Goal: Information Seeking & Learning: Learn about a topic

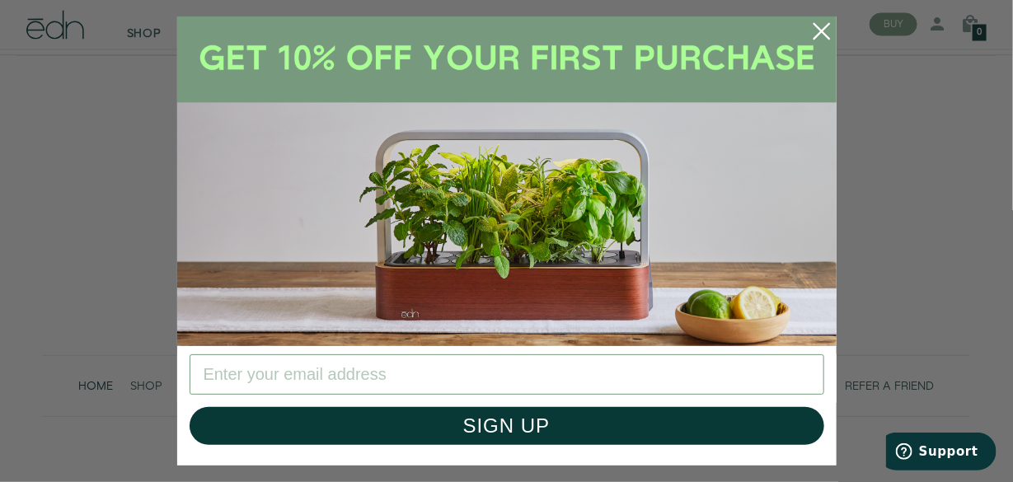
scroll to position [3496, 0]
click at [821, 30] on icon "Close dialog" at bounding box center [820, 31] width 15 height 15
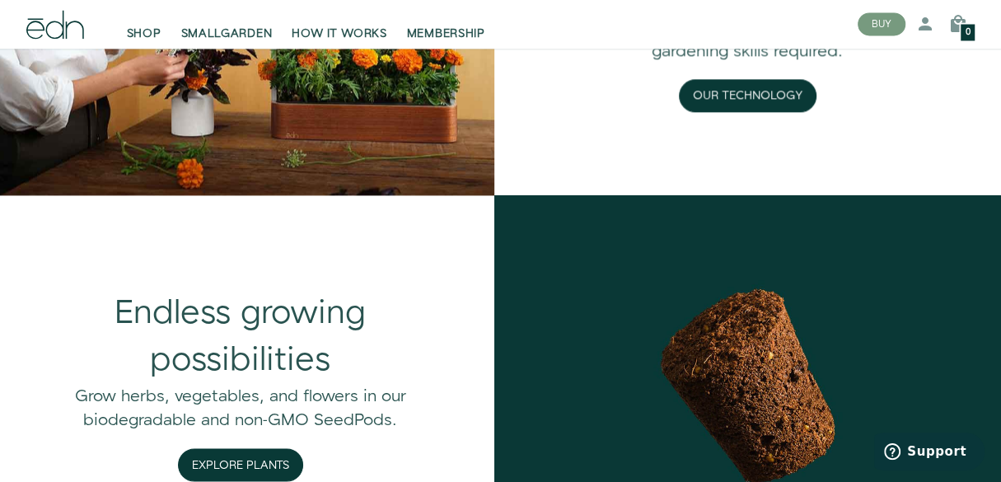
scroll to position [1359, 0]
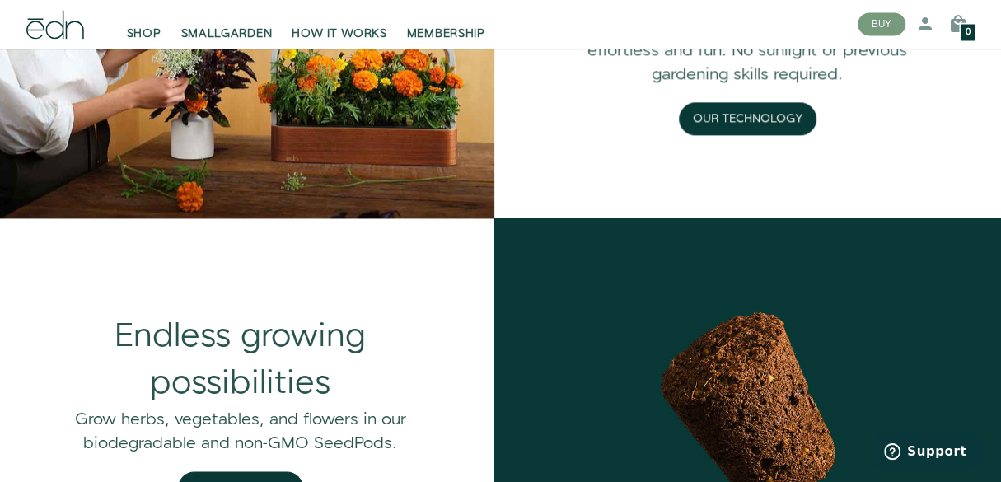
drag, startPoint x: 995, startPoint y: 197, endPoint x: 989, endPoint y: 155, distance: 42.4
click at [990, 156] on div "Grow indoors, no matter the season Powerful engineering make growing your plant…" at bounding box center [748, 28] width 508 height 380
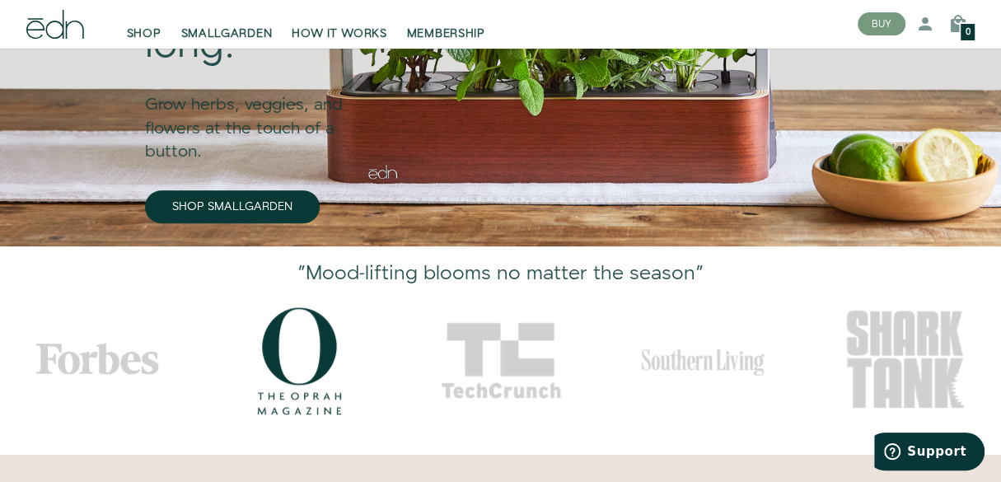
scroll to position [0, 0]
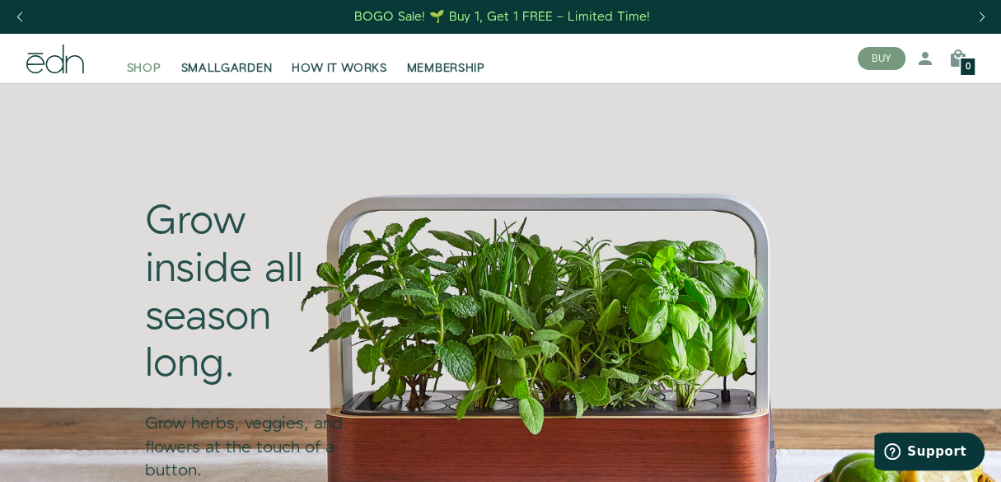
click at [149, 63] on span "SHOP" at bounding box center [144, 68] width 35 height 16
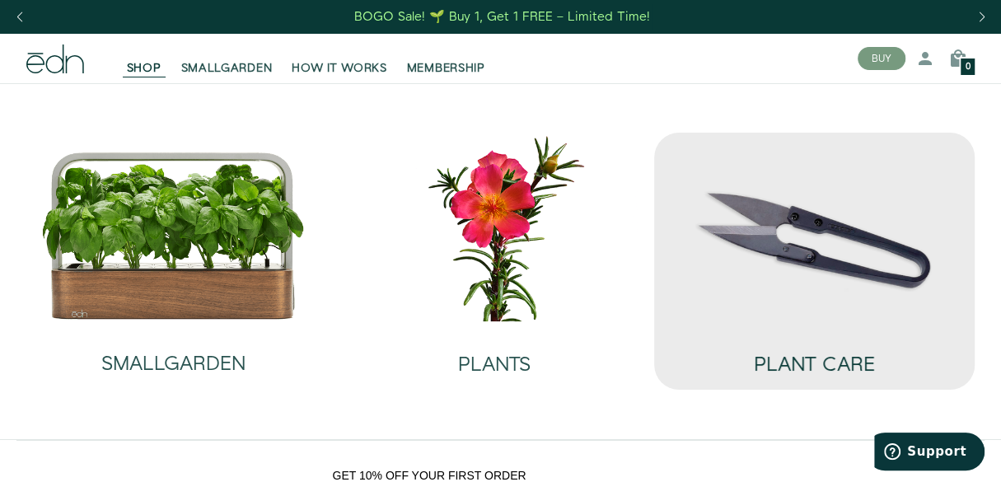
click at [848, 374] on h2 "PLANT CARE" at bounding box center [814, 364] width 120 height 21
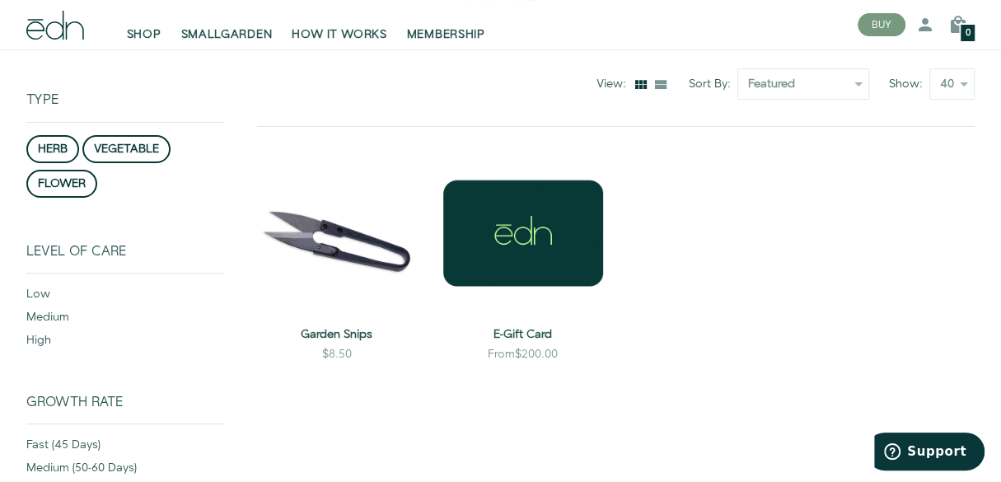
scroll to position [141, 0]
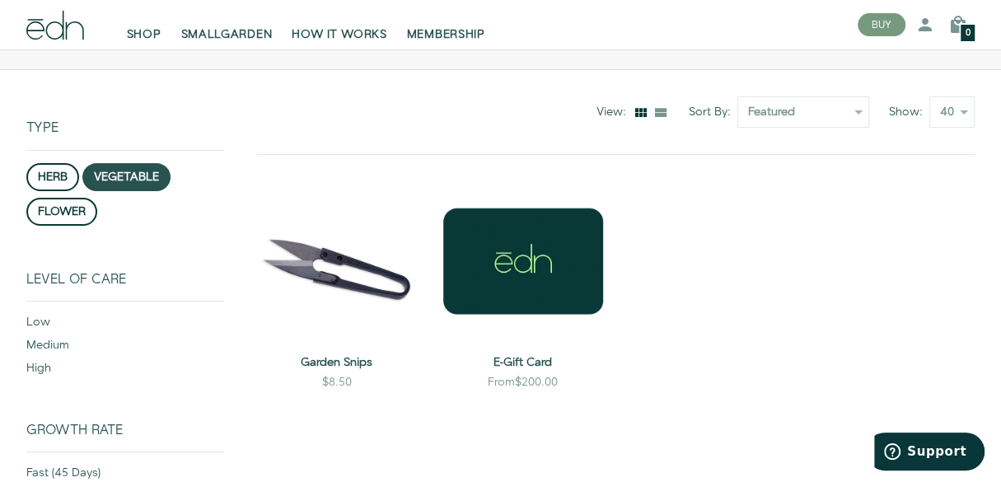
click at [129, 171] on button "vegetable" at bounding box center [126, 177] width 88 height 28
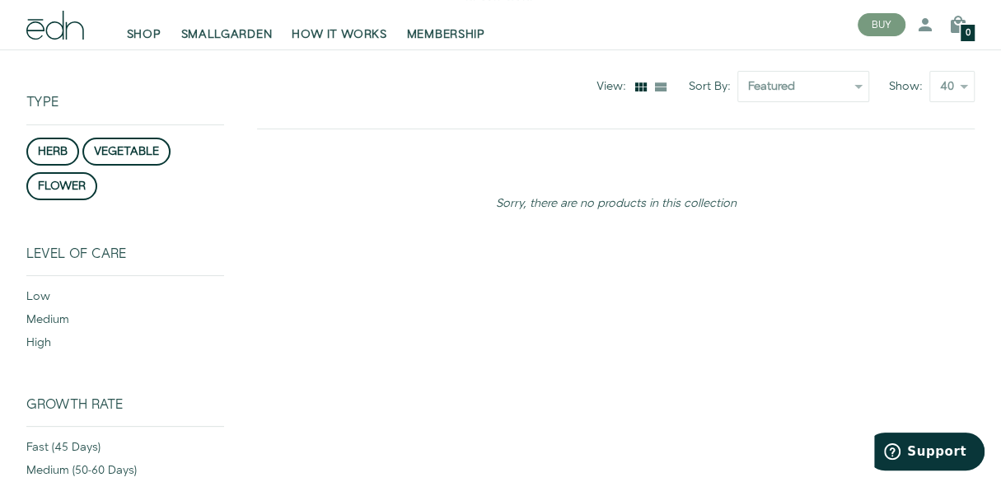
scroll to position [211, 0]
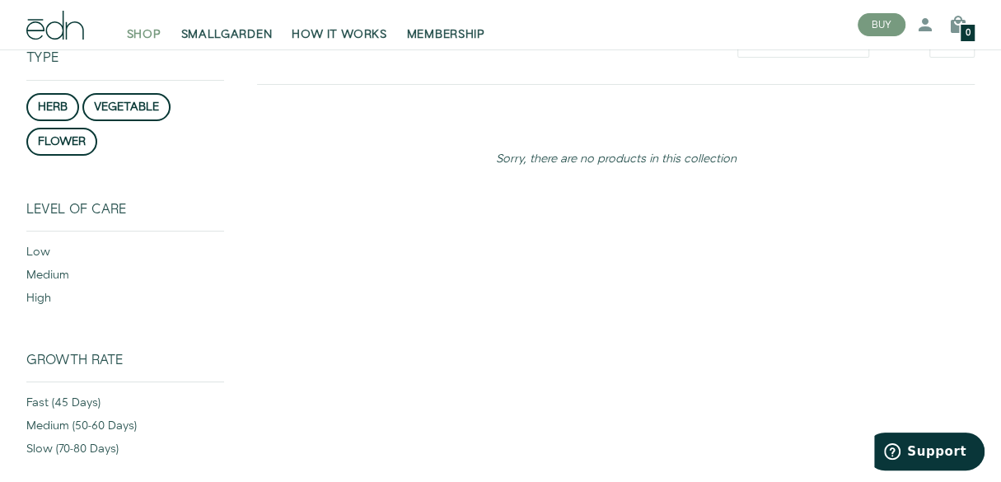
click at [149, 36] on span "SHOP" at bounding box center [144, 34] width 35 height 16
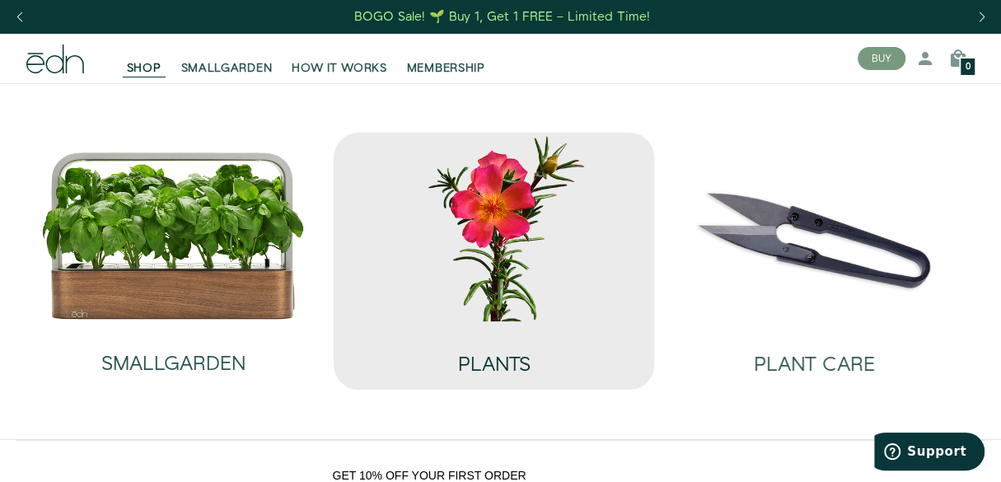
click at [495, 357] on h2 "PLANTS" at bounding box center [493, 364] width 73 height 21
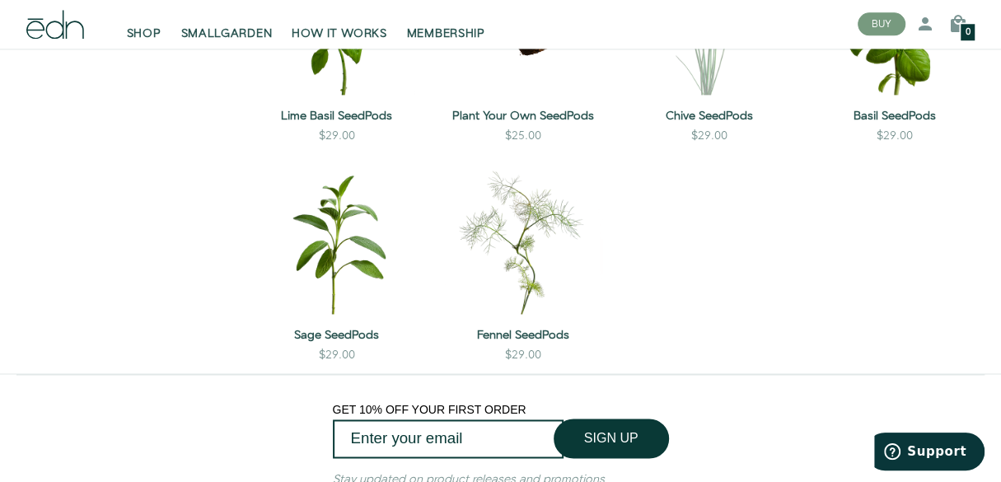
scroll to position [1321, 0]
